Goal: Information Seeking & Learning: Learn about a topic

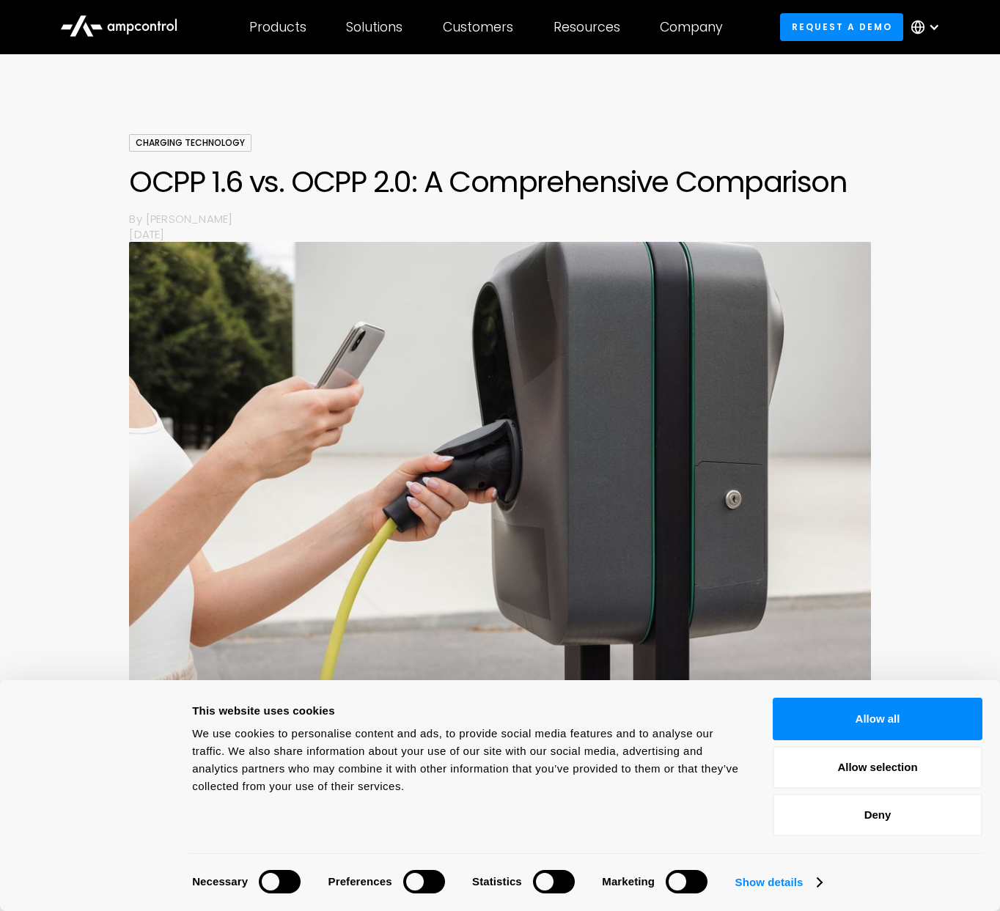
scroll to position [220, 0]
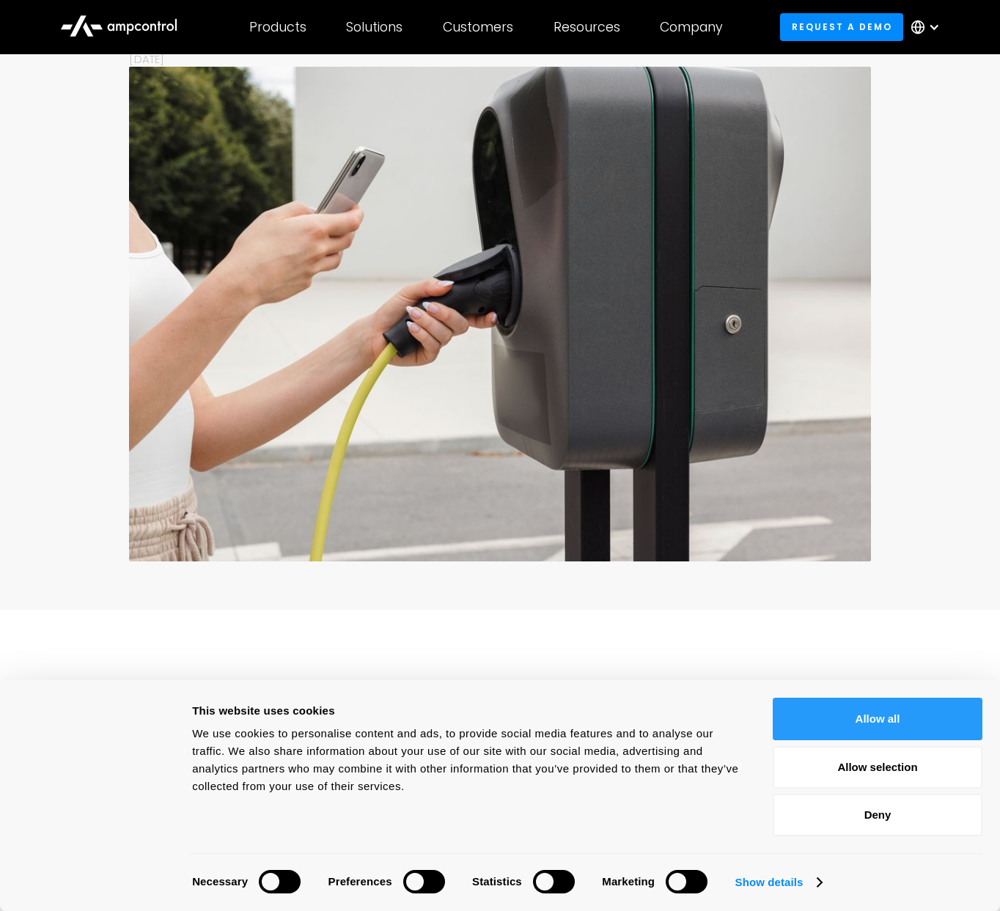
click at [929, 723] on button "Allow all" at bounding box center [877, 719] width 210 height 43
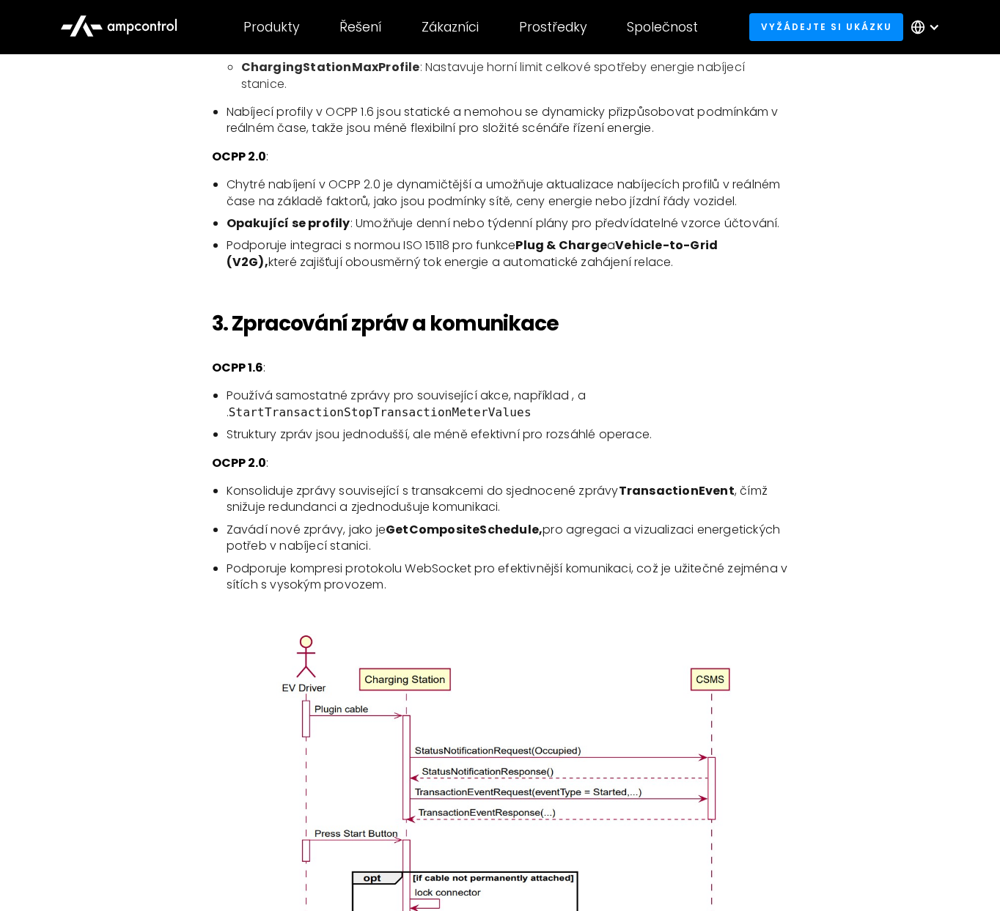
scroll to position [1466, 0]
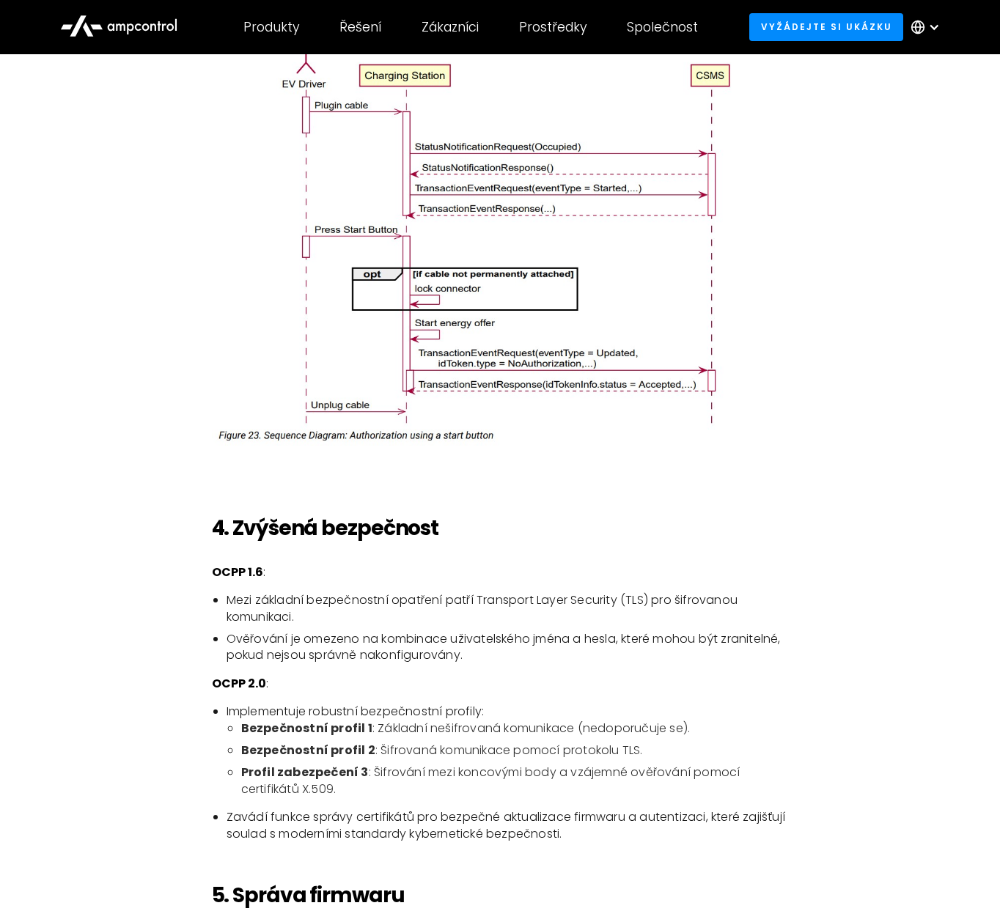
scroll to position [2345, 0]
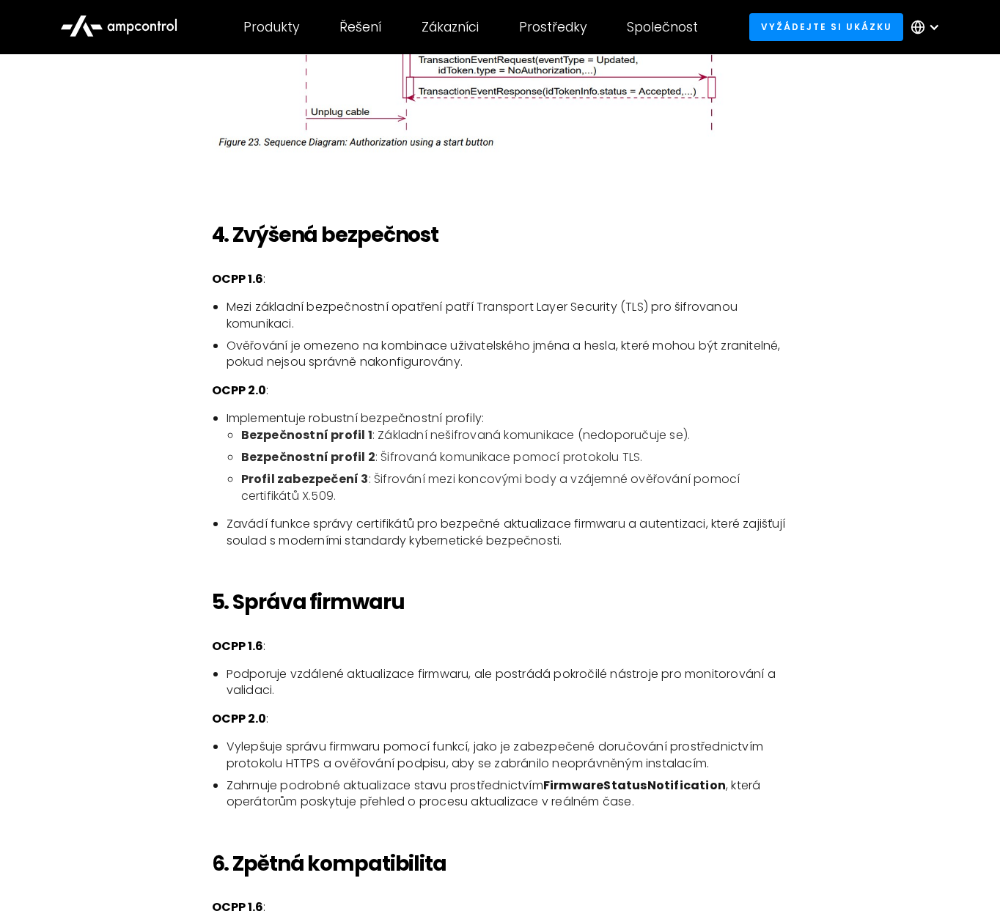
click at [686, 590] on h2 "5. Správa firmwaru" at bounding box center [500, 602] width 577 height 25
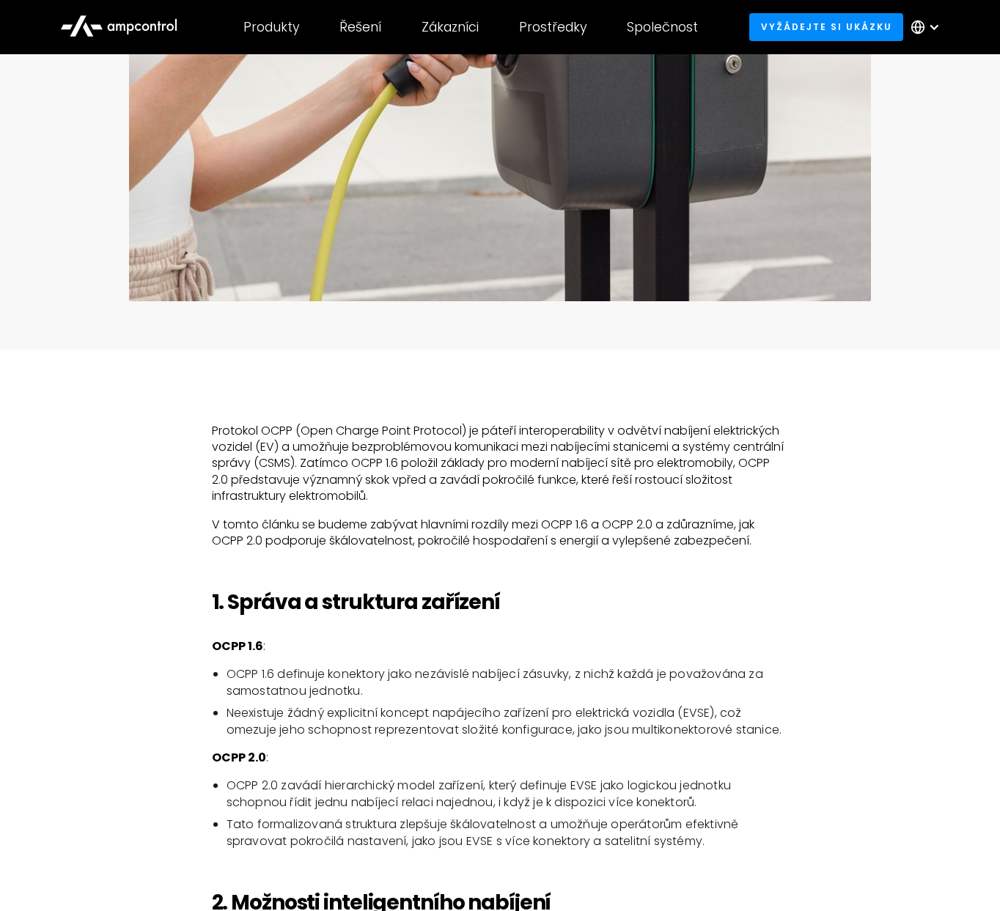
scroll to position [440, 0]
